Goal: Navigation & Orientation: Find specific page/section

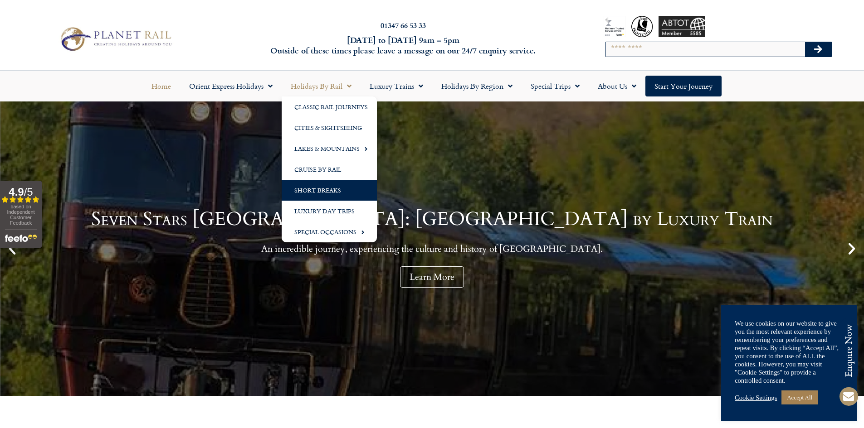
click at [311, 186] on link "Short Breaks" at bounding box center [329, 190] width 95 height 21
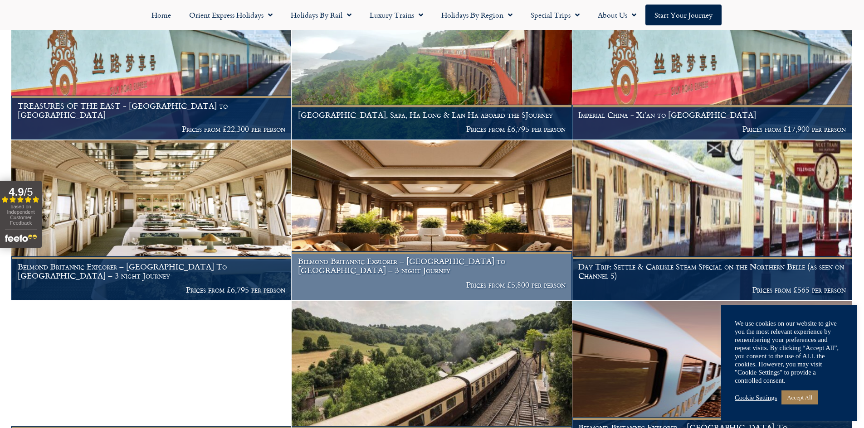
scroll to position [317, 0]
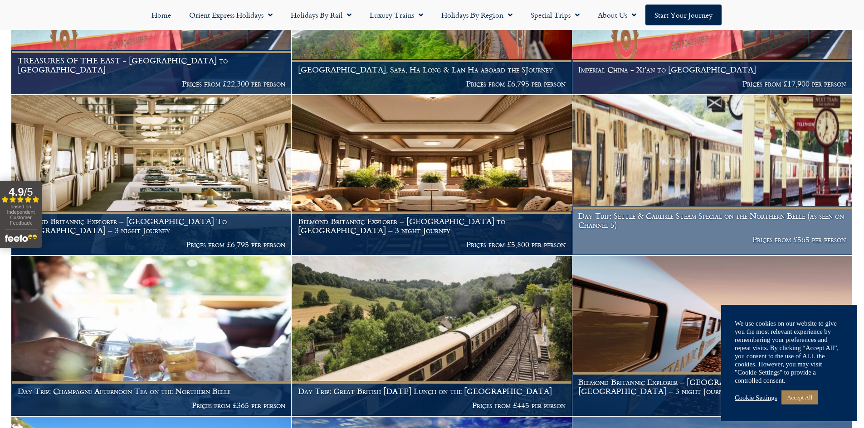
click at [686, 180] on img at bounding box center [712, 175] width 280 height 160
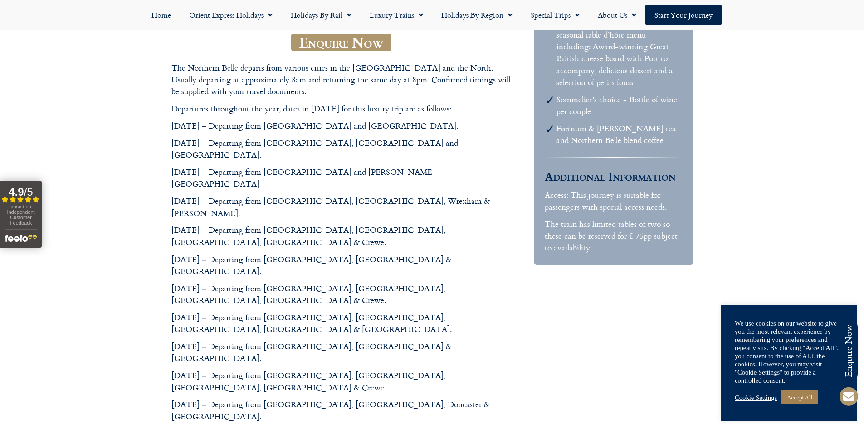
scroll to position [317, 0]
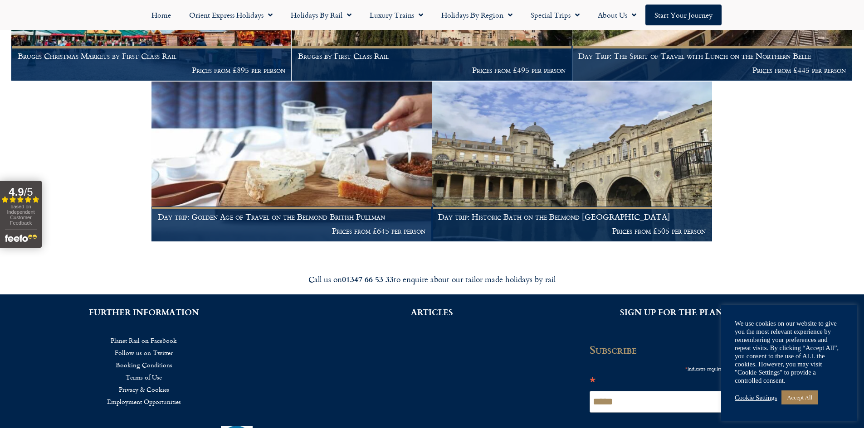
scroll to position [2131, 0]
